Goal: Check status: Check status

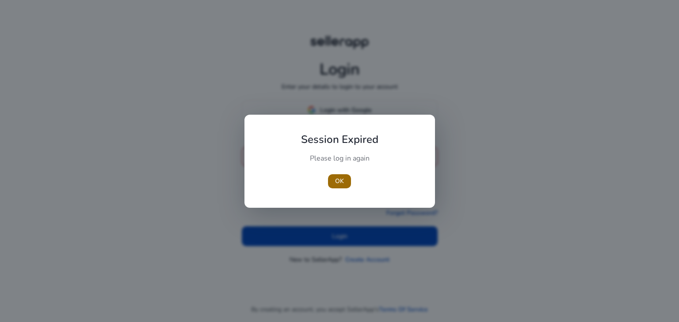
type input "**********"
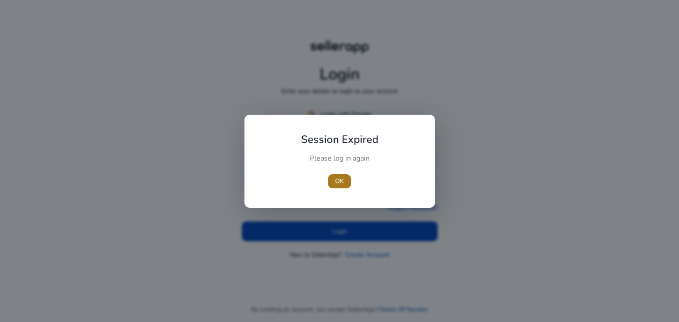
click at [337, 180] on span "OK" at bounding box center [339, 181] width 9 height 9
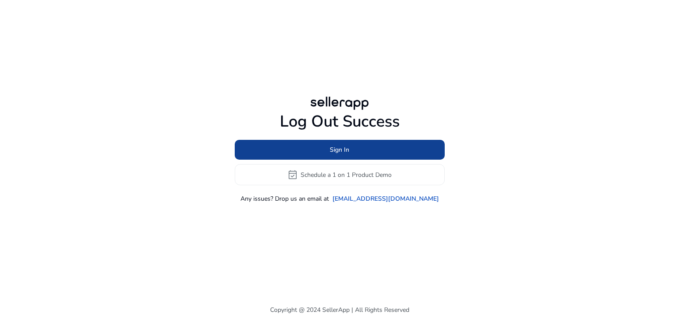
click at [346, 151] on span "Sign In" at bounding box center [339, 149] width 19 height 9
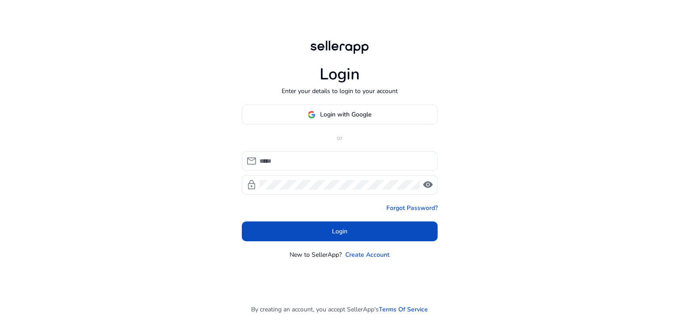
type input "**********"
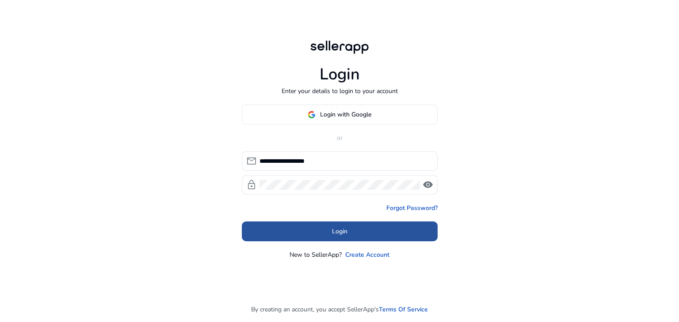
click at [336, 228] on span "Login" at bounding box center [339, 231] width 15 height 9
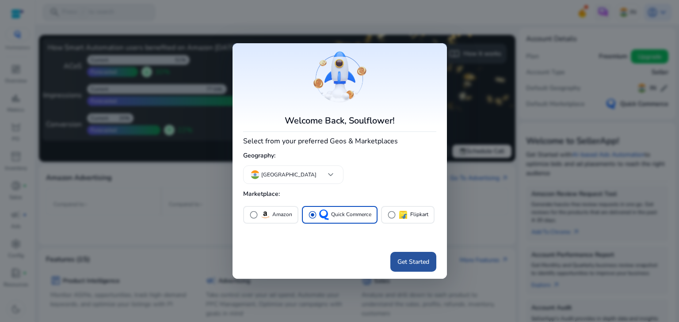
click at [408, 262] on span "Get Started" at bounding box center [413, 262] width 32 height 9
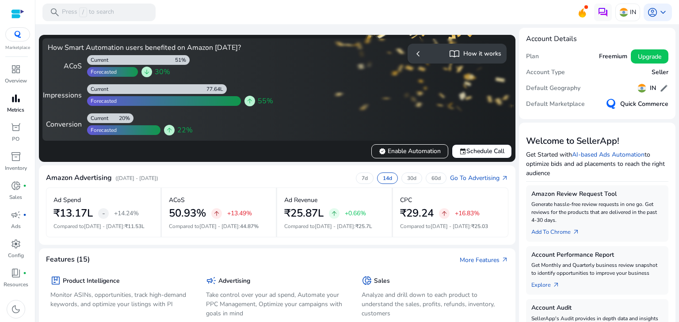
click at [13, 108] on p "Metrics" at bounding box center [15, 110] width 17 height 8
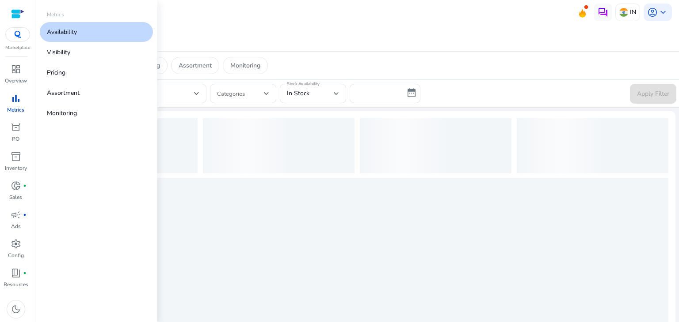
click at [66, 36] on p "Availability" at bounding box center [62, 31] width 30 height 9
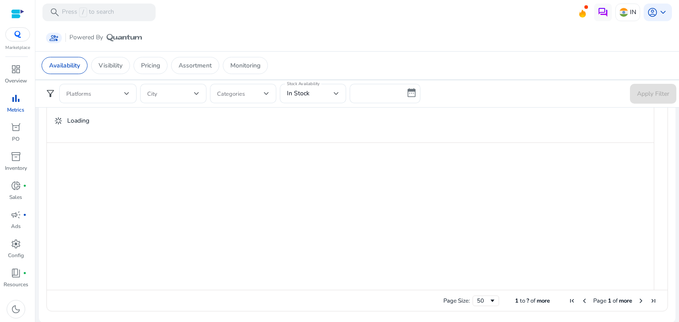
scroll to position [493, 0]
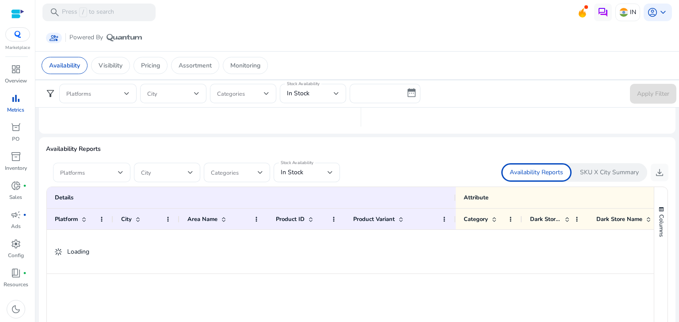
click at [124, 168] on div "Platforms" at bounding box center [91, 172] width 77 height 19
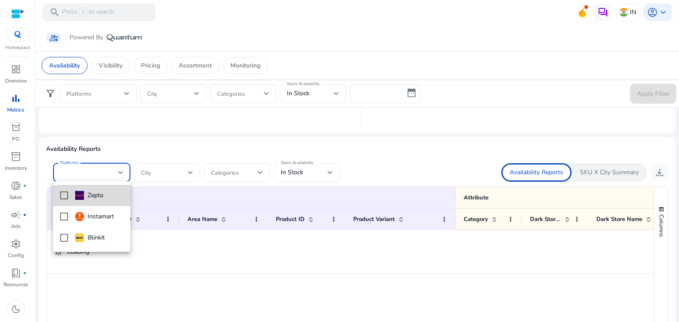
click at [58, 192] on mat-option "Zepto" at bounding box center [91, 195] width 77 height 21
click at [359, 158] on div at bounding box center [339, 161] width 679 height 322
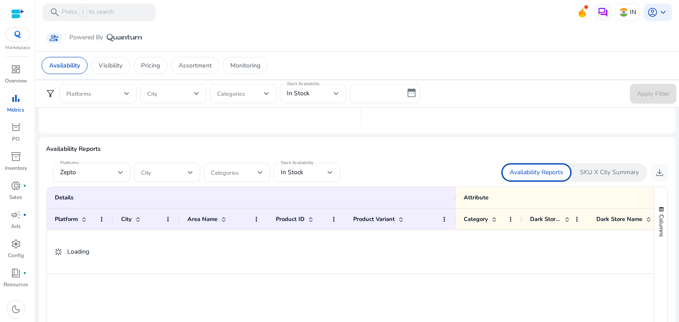
click at [330, 175] on div at bounding box center [329, 172] width 5 height 11
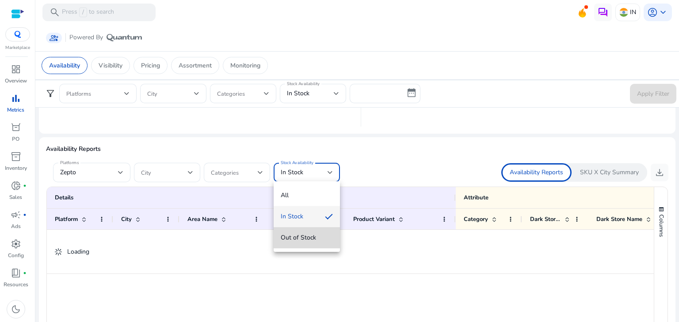
click at [297, 232] on mat-option "Out of Stock" at bounding box center [306, 238] width 66 height 21
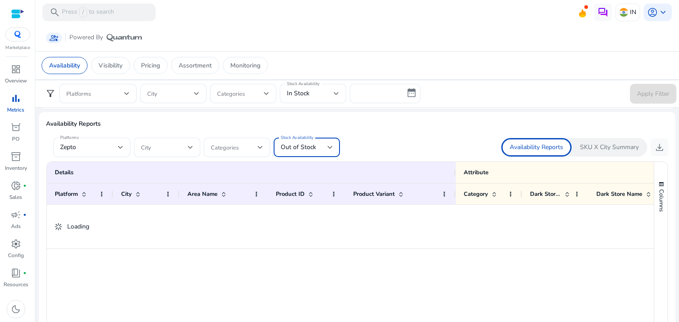
scroll to position [517, 0]
click at [660, 152] on span "download" at bounding box center [659, 148] width 11 height 11
click at [635, 242] on div "Loading" at bounding box center [350, 228] width 607 height 44
click at [654, 147] on span "download" at bounding box center [659, 148] width 11 height 11
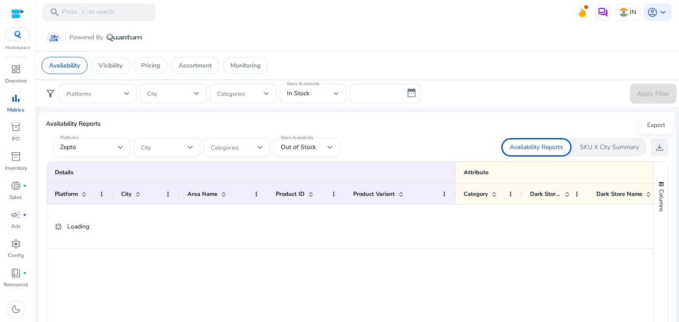
click at [654, 150] on span "download" at bounding box center [659, 147] width 11 height 11
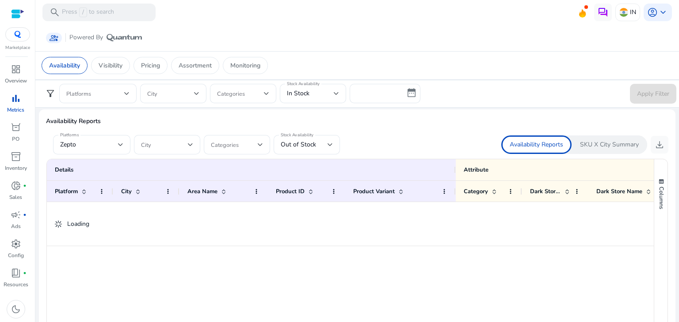
scroll to position [582, 0]
